Goal: Task Accomplishment & Management: Check status

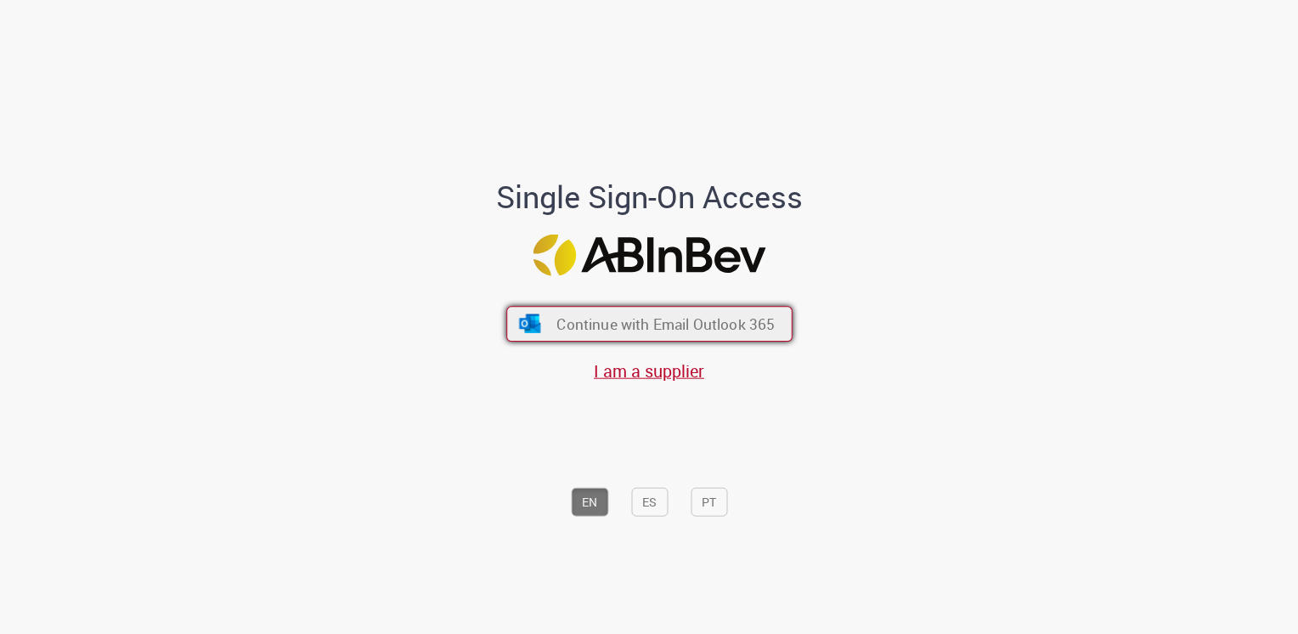
click at [602, 325] on span "Continue with Email Outlook 365" at bounding box center [666, 324] width 218 height 20
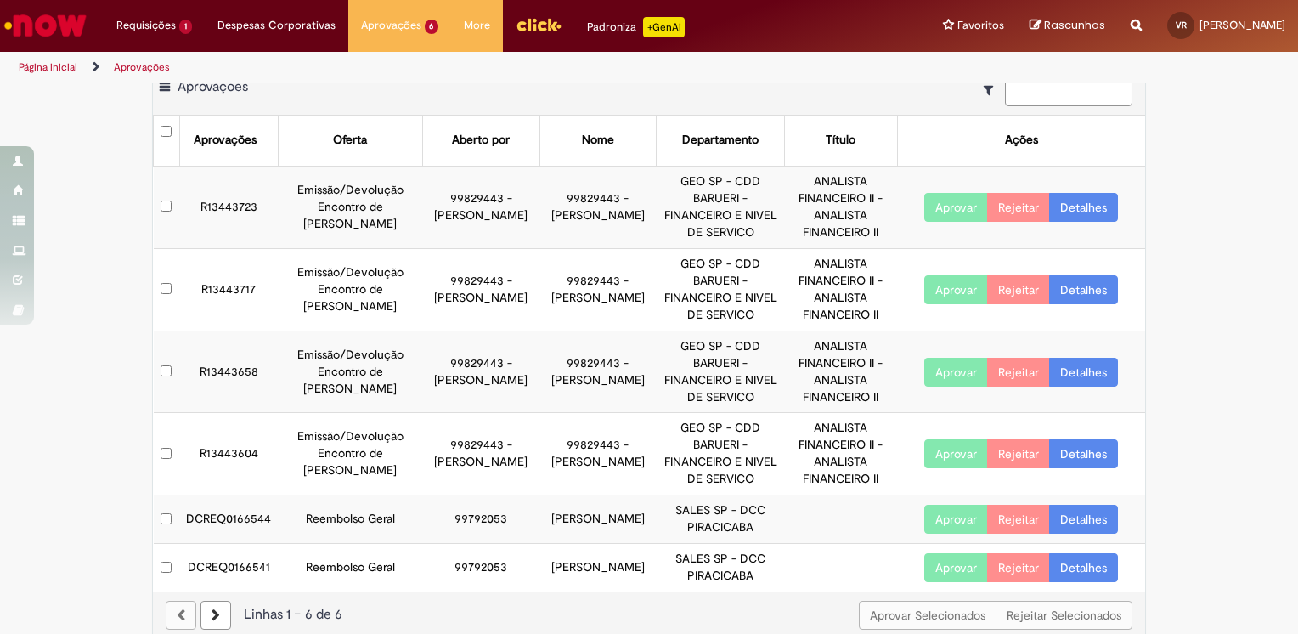
scroll to position [44, 0]
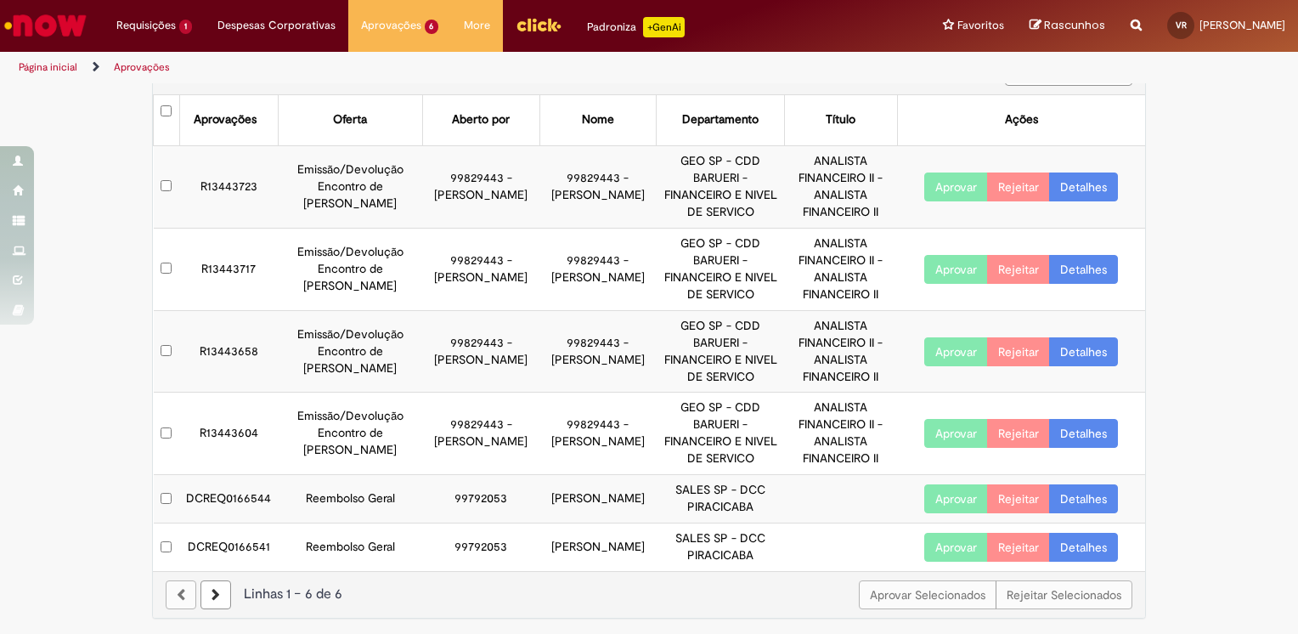
click at [1094, 489] on link "Detalhes" at bounding box center [1083, 498] width 69 height 29
click at [1071, 508] on link "Detalhes" at bounding box center [1083, 498] width 69 height 29
click at [1071, 508] on body "Pular para o conteúdo da página Requisições 1 Exibir Todas as Solicitações Cart…" at bounding box center [649, 317] width 1298 height 634
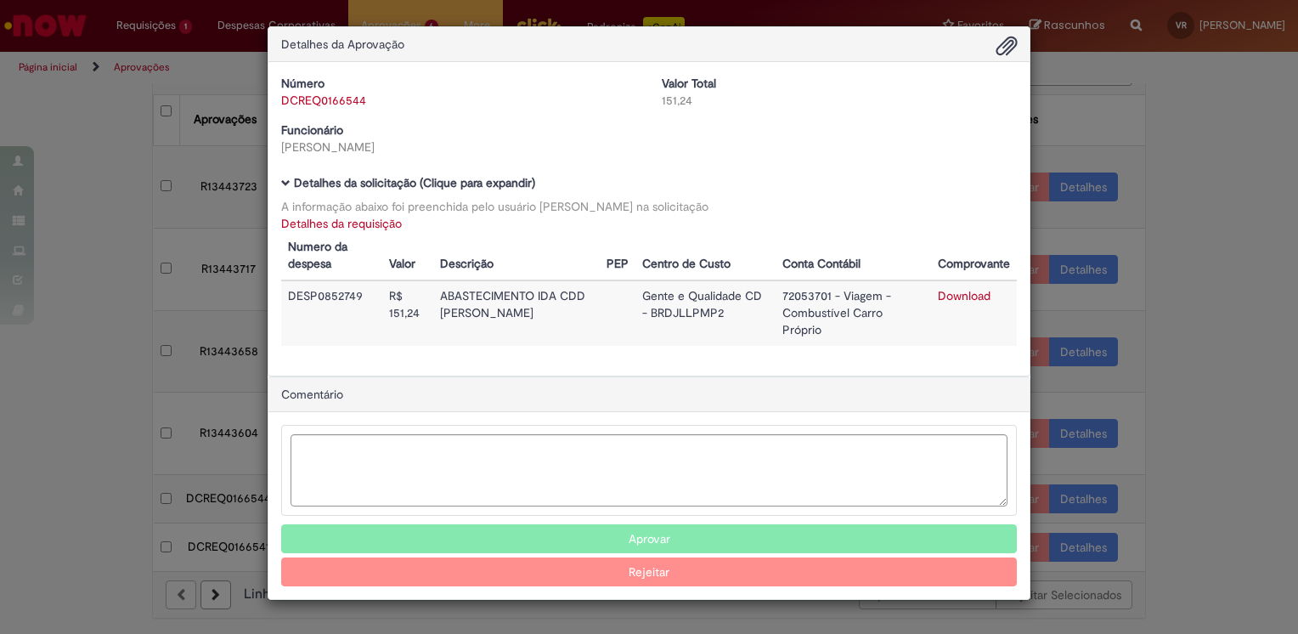
click at [676, 524] on button "Aprovar" at bounding box center [649, 538] width 736 height 29
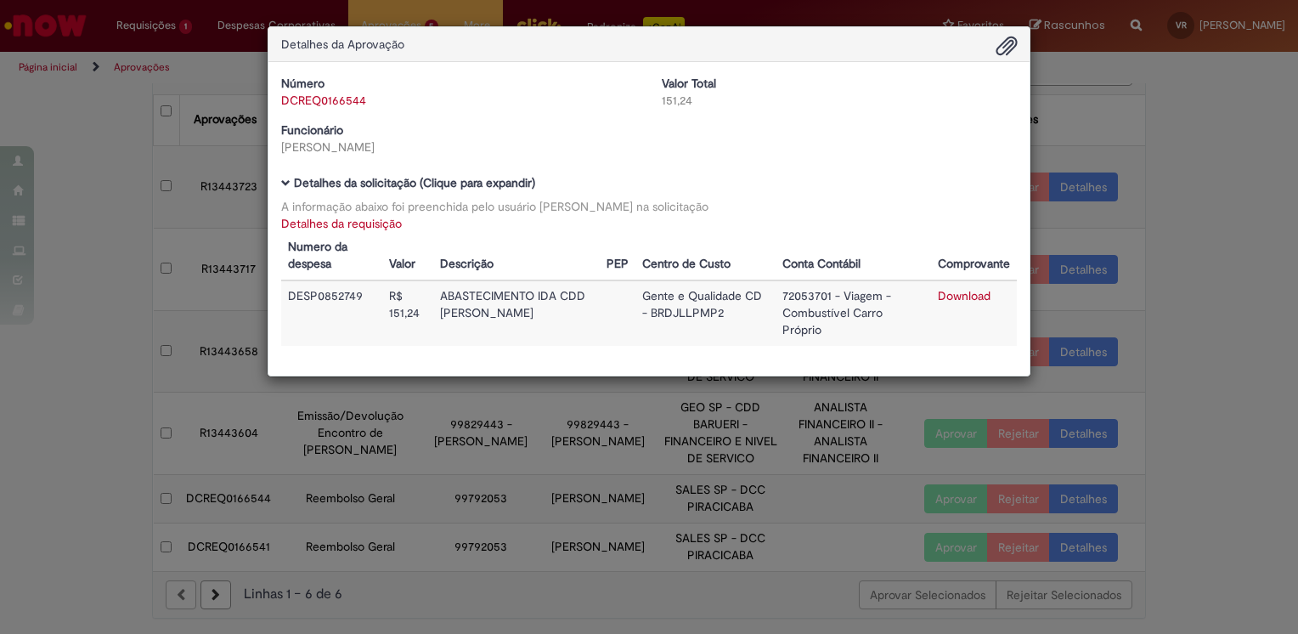
click at [1227, 265] on div "Detalhes da Aprovação Número DCREQ0166544 Valor Total 151,24 Funcionário Talita…" at bounding box center [649, 317] width 1298 height 634
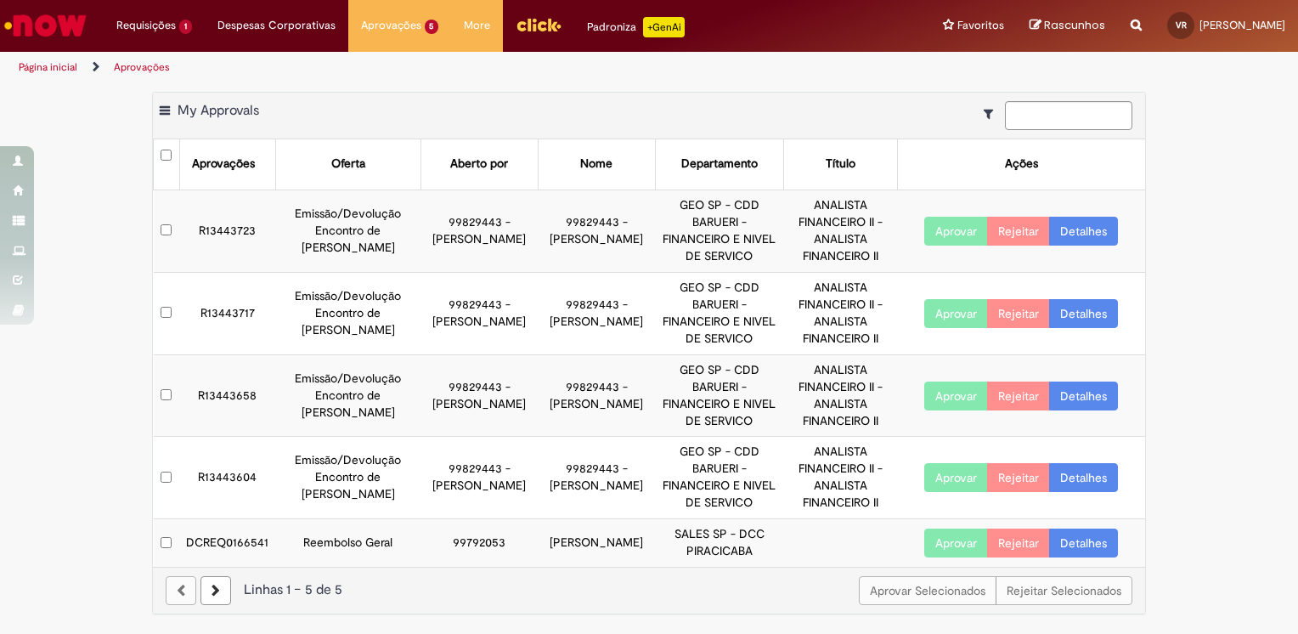
scroll to position [0, 0]
click at [1072, 540] on link "Detalhes" at bounding box center [1083, 542] width 69 height 29
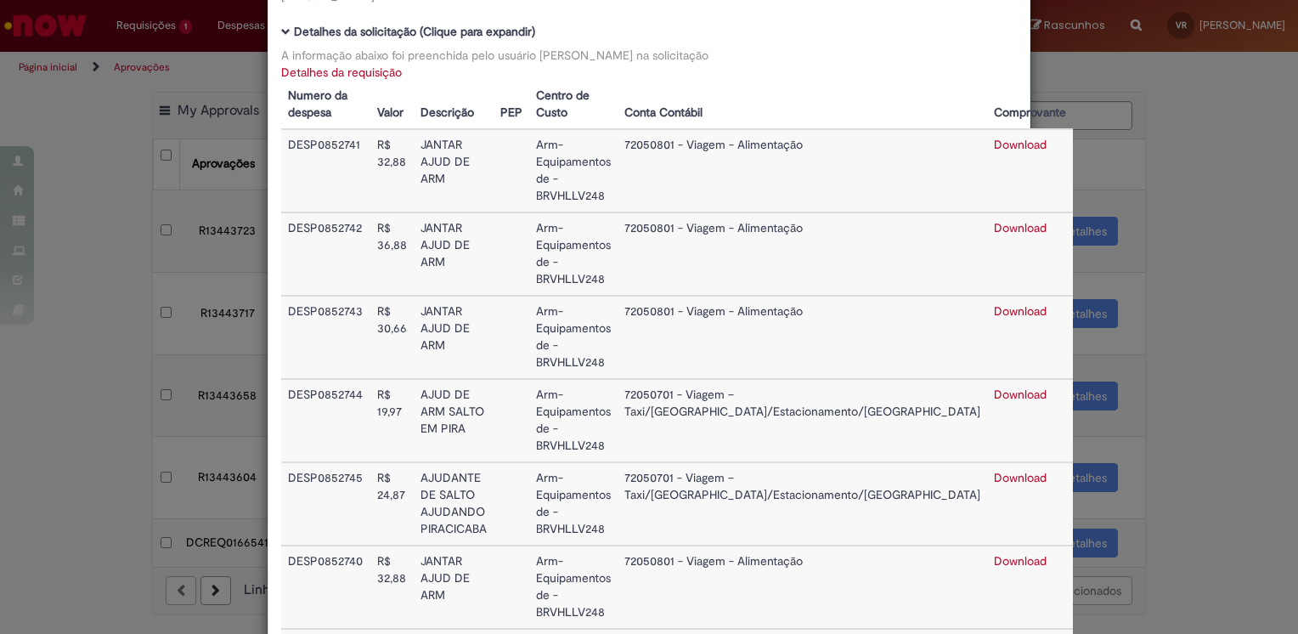
scroll to position [131, 0]
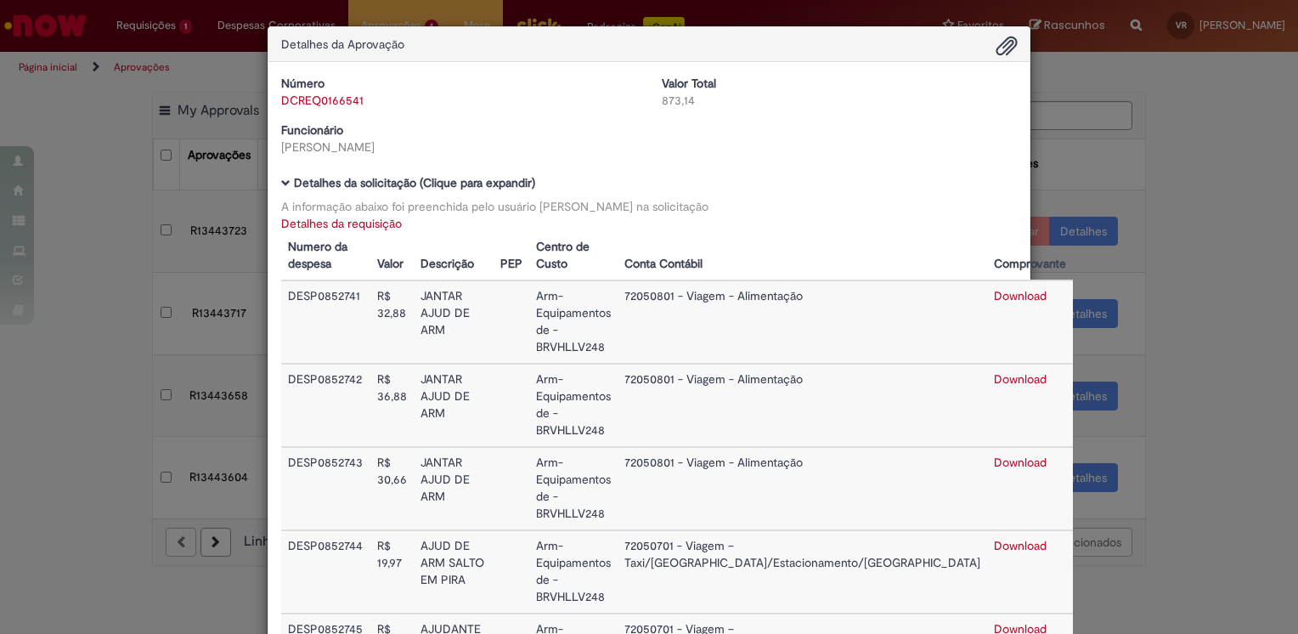
scroll to position [0, 0]
click at [102, 227] on div "Detalhes da Aprovação Número DCREQ0166541 Valor Total 873,14 Funcionário Talita…" at bounding box center [649, 317] width 1298 height 634
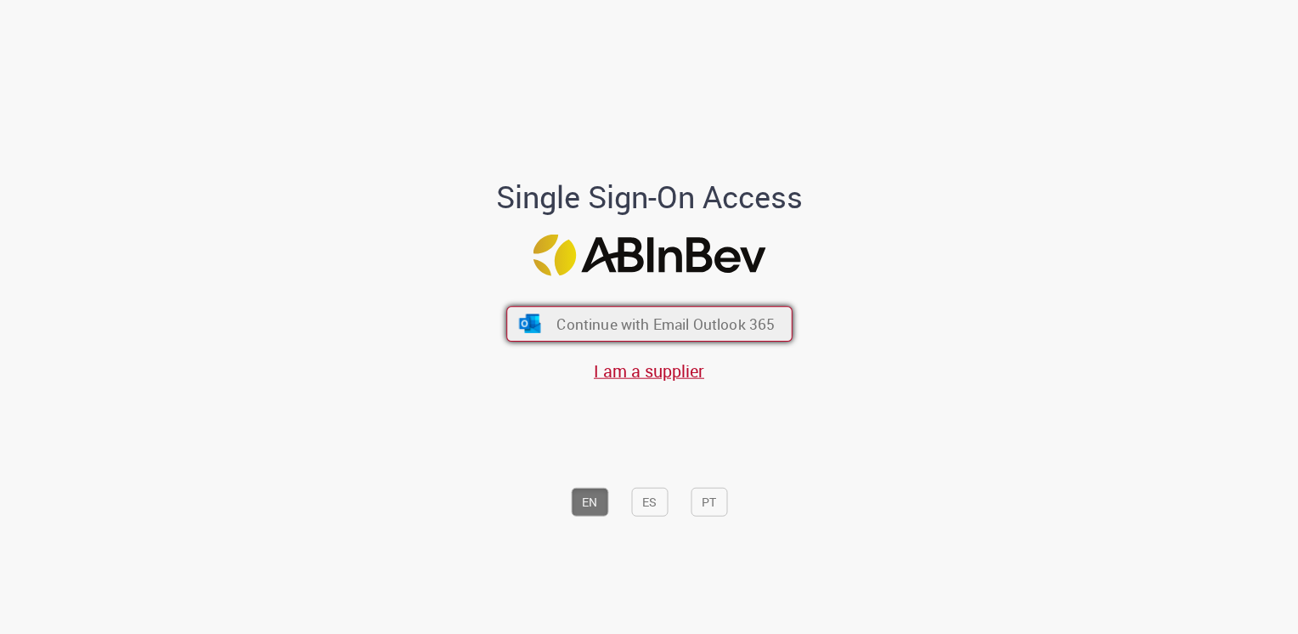
click at [648, 314] on button "Continue with Email Outlook 365" at bounding box center [649, 324] width 286 height 36
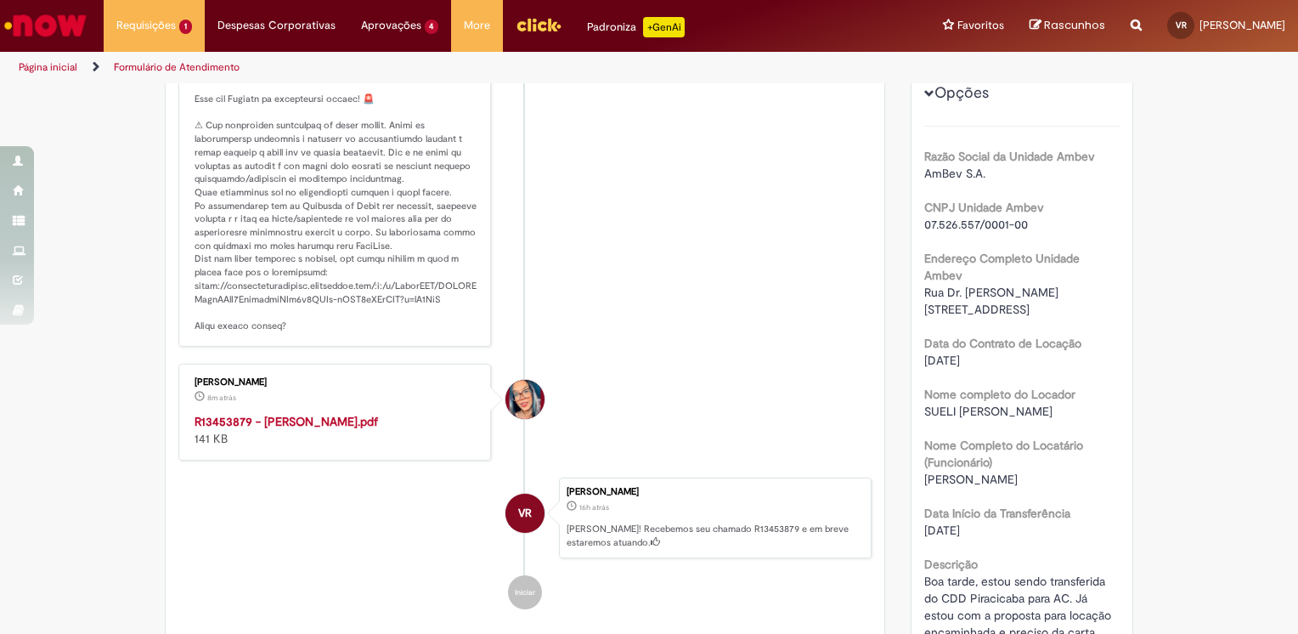
scroll to position [353, 0]
click at [267, 219] on p "Histórico de tíquete" at bounding box center [336, 174] width 283 height 320
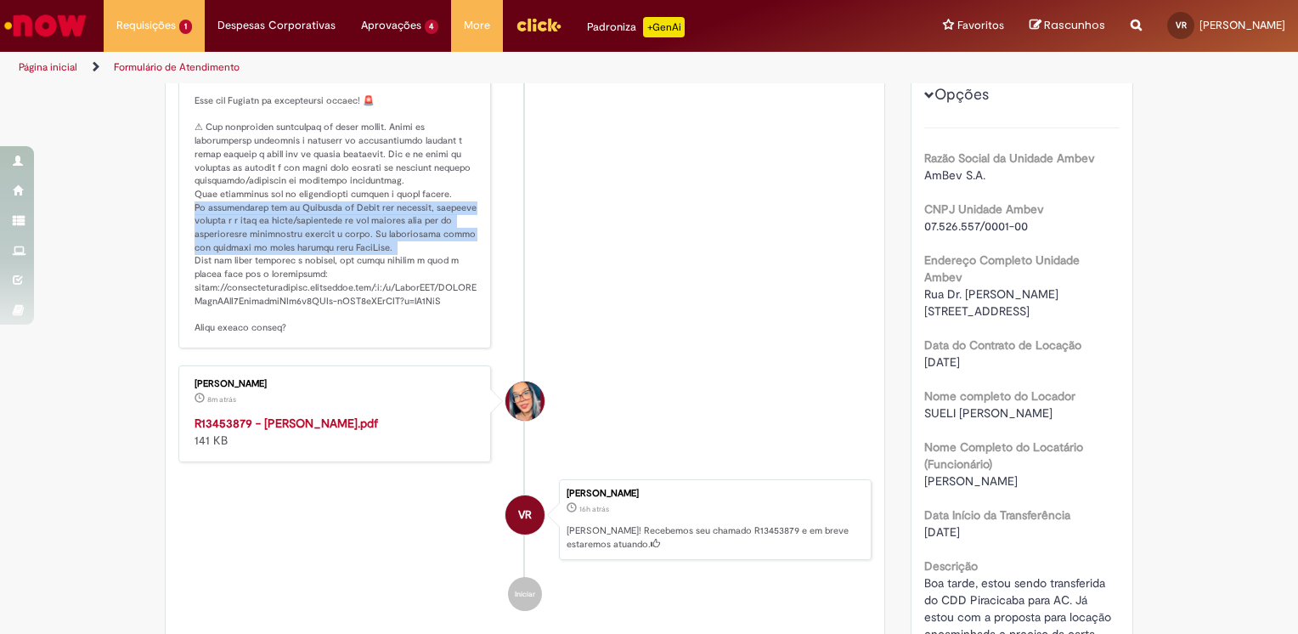
click at [267, 219] on p "Histórico de tíquete" at bounding box center [336, 174] width 283 height 320
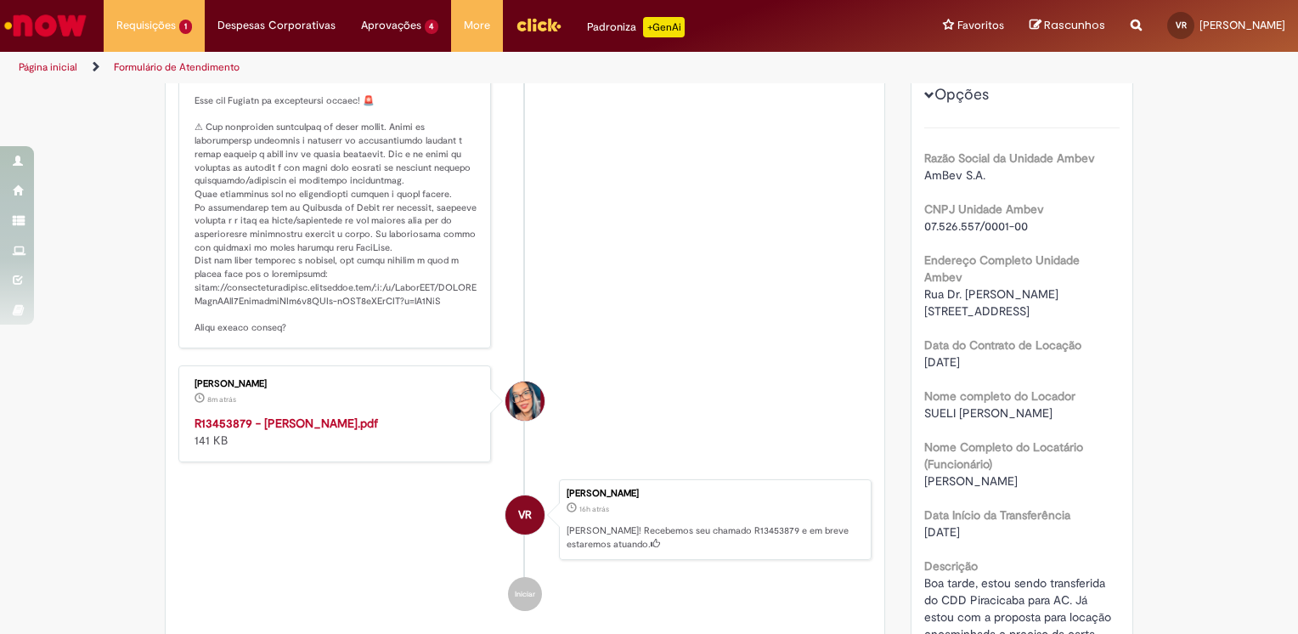
drag, startPoint x: 267, startPoint y: 219, endPoint x: 275, endPoint y: 274, distance: 55.0
click at [275, 274] on p "Histórico de tíquete" at bounding box center [336, 174] width 283 height 320
click at [274, 430] on strong "R13453879 - VICTORIA SILVA ROIZ.pdf" at bounding box center [287, 422] width 184 height 15
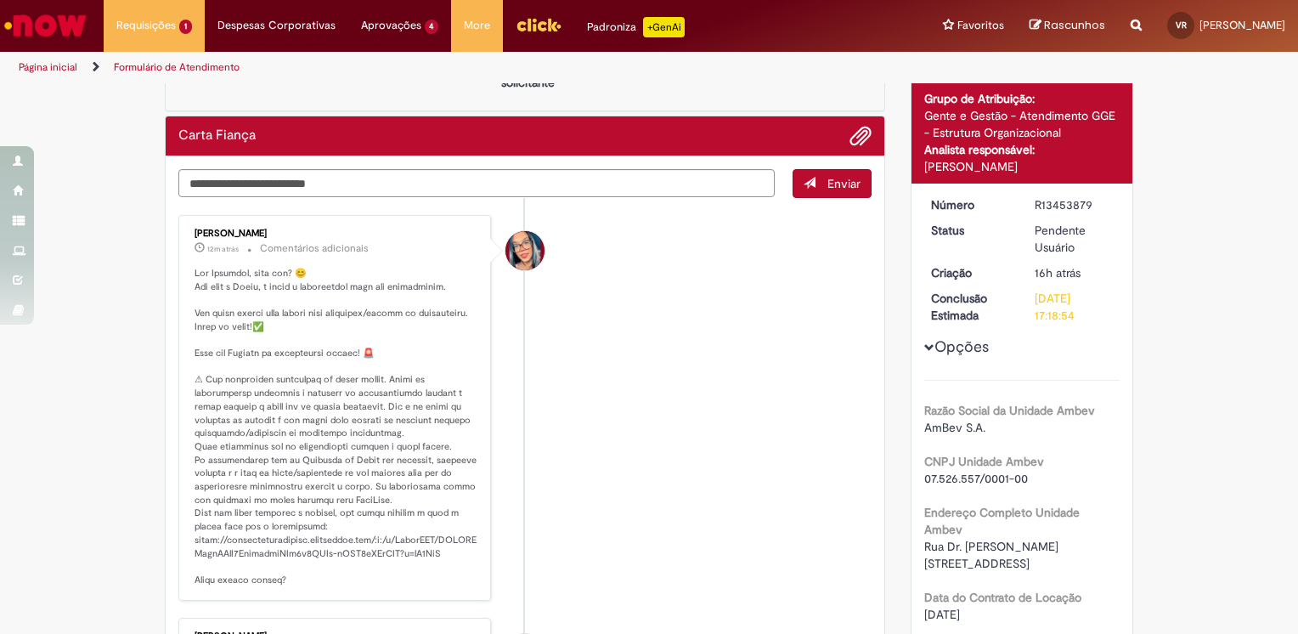
scroll to position [99, 0]
